Goal: Task Accomplishment & Management: Manage account settings

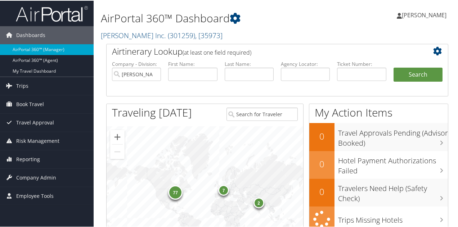
click at [266, 36] on h2 "Hagerty Inc. ( 301259 ) , [ 35973 ]" at bounding box center [218, 34] width 235 height 12
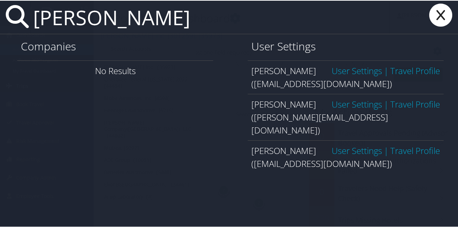
type input "ryan flood"
click at [351, 144] on link "User Settings" at bounding box center [357, 150] width 50 height 12
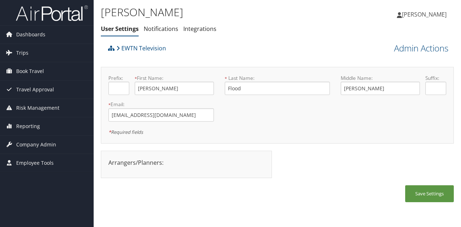
click at [257, 45] on div "EWTN Television" at bounding box center [233, 50] width 254 height 19
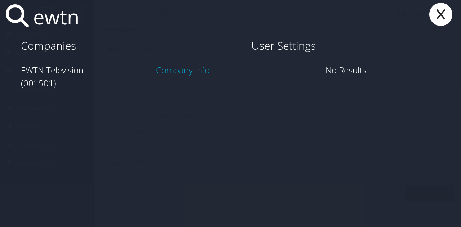
type input "ewtn"
click at [190, 72] on link "Company Info" at bounding box center [183, 70] width 54 height 12
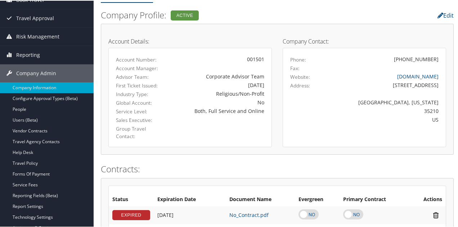
scroll to position [72, 0]
